Goal: Find specific page/section: Find specific page/section

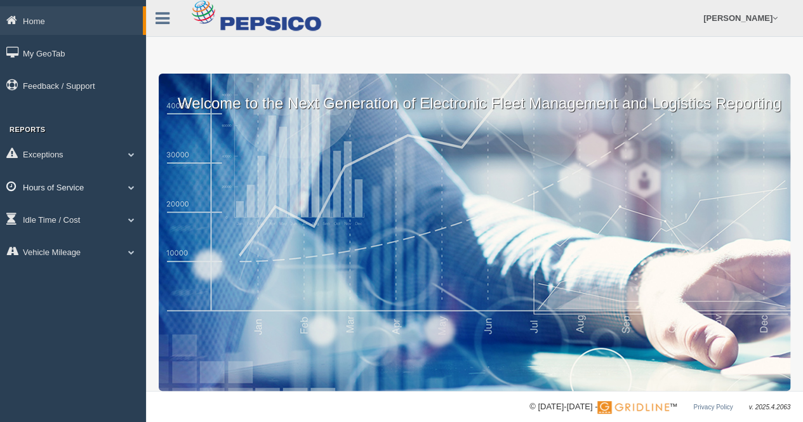
click at [120, 182] on link "Hours of Service" at bounding box center [73, 187] width 146 height 29
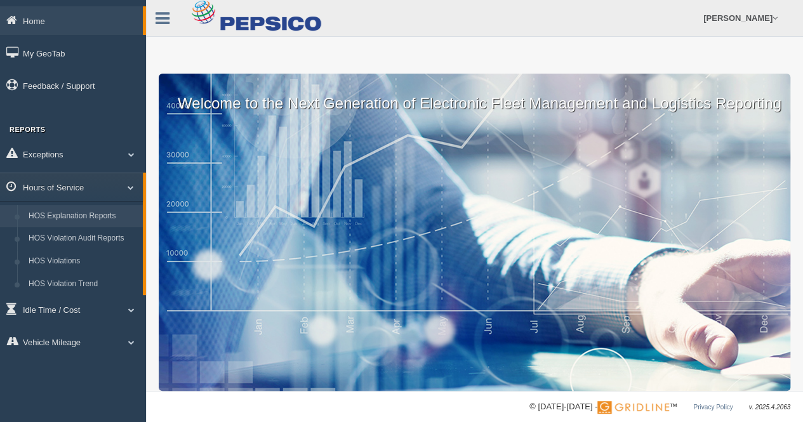
click at [88, 211] on link "HOS Explanation Reports" at bounding box center [83, 216] width 120 height 23
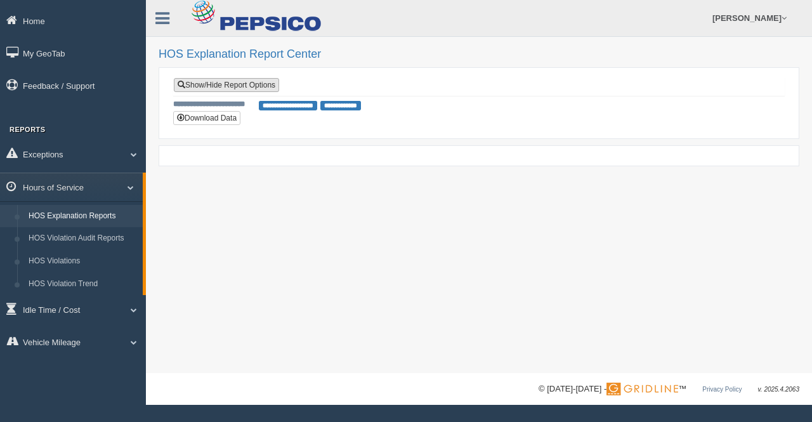
click at [228, 81] on link "Show/Hide Report Options" at bounding box center [226, 85] width 105 height 14
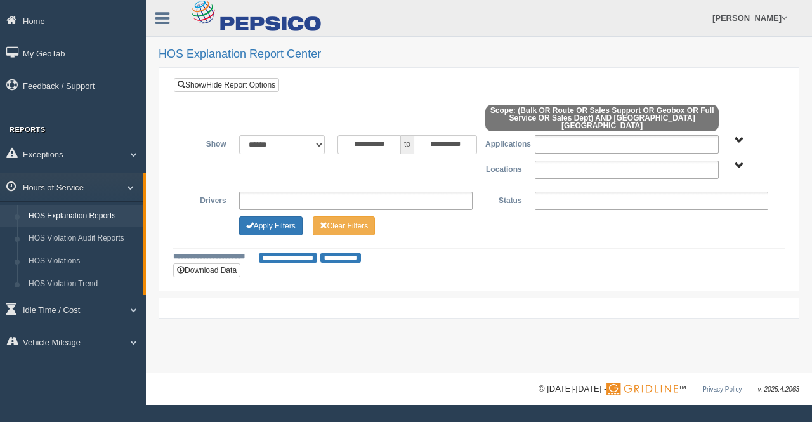
click at [737, 161] on span "Alexandria LA" at bounding box center [740, 166] width 10 height 10
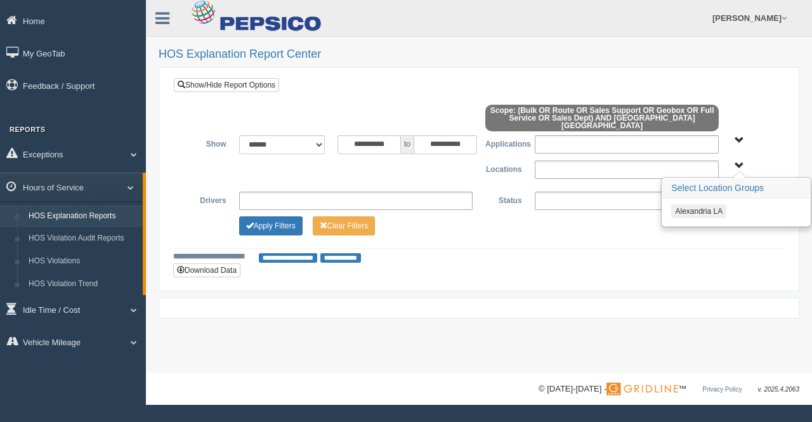
click at [704, 204] on button "Alexandria LA" at bounding box center [698, 211] width 55 height 14
click at [282, 216] on button "Apply Filters" at bounding box center [270, 225] width 63 height 19
